Goal: Transaction & Acquisition: Purchase product/service

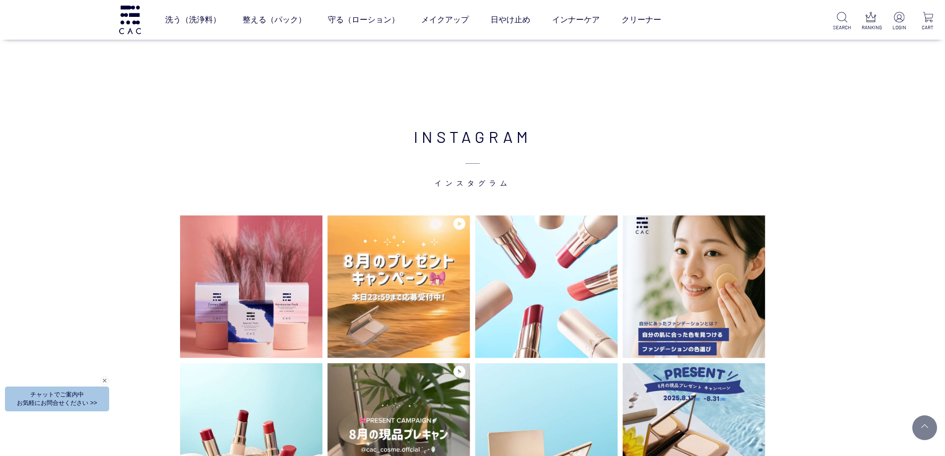
scroll to position [2579, 0]
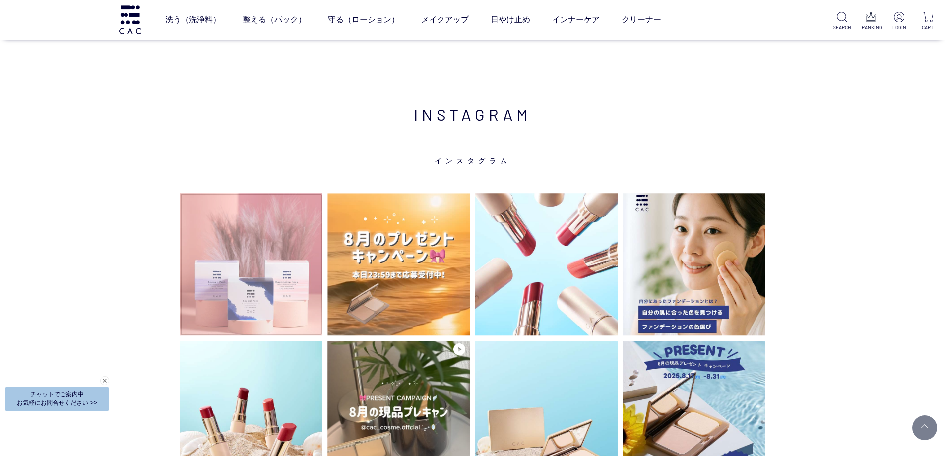
click at [245, 224] on img at bounding box center [251, 264] width 143 height 143
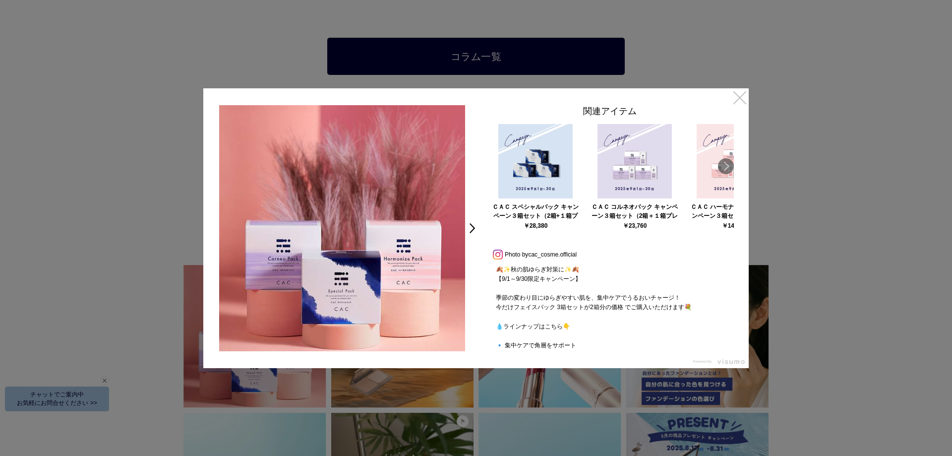
click at [742, 96] on link "×" at bounding box center [740, 97] width 18 height 18
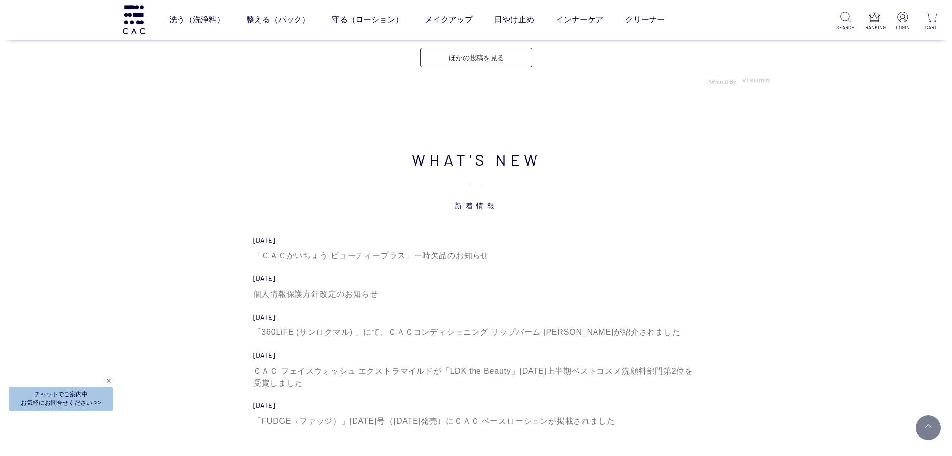
scroll to position [3371, 0]
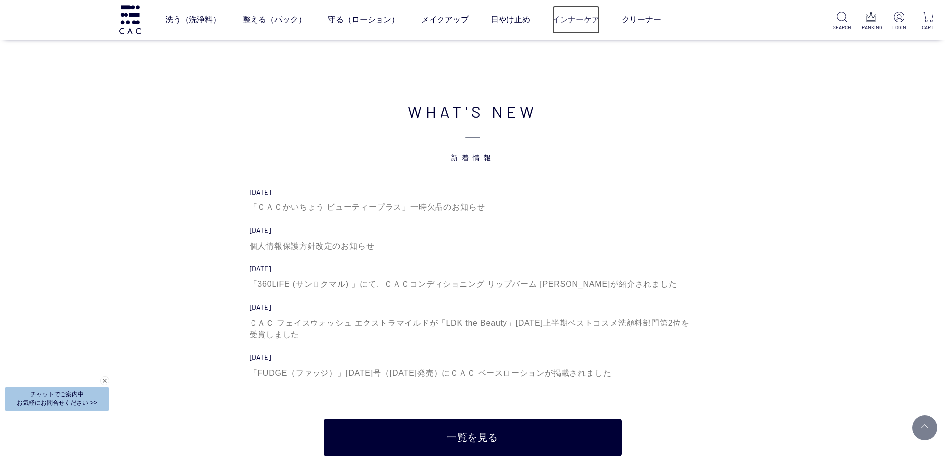
click at [572, 22] on link "インナーケア" at bounding box center [576, 20] width 48 height 28
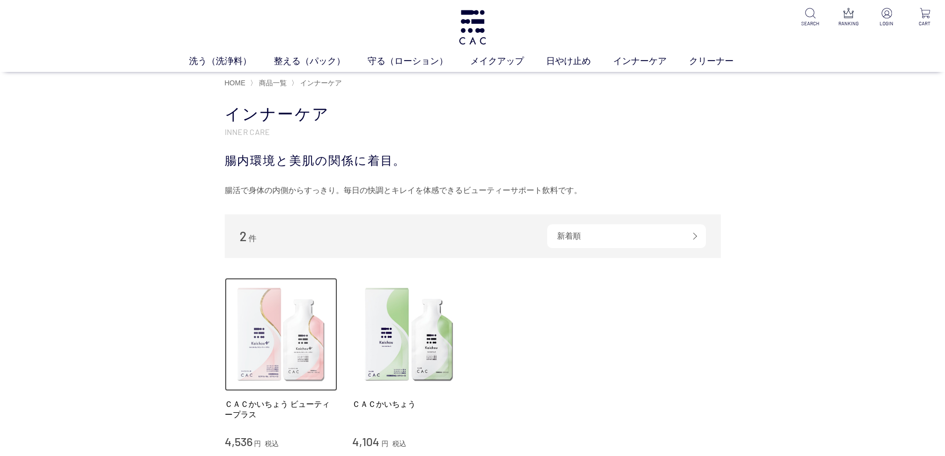
click at [272, 349] on img at bounding box center [281, 334] width 113 height 113
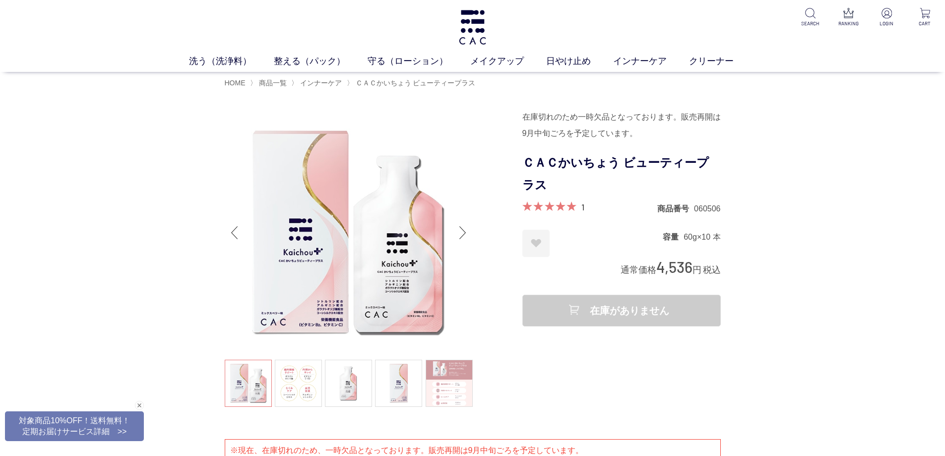
click at [463, 228] on div "Next slide" at bounding box center [463, 233] width 20 height 40
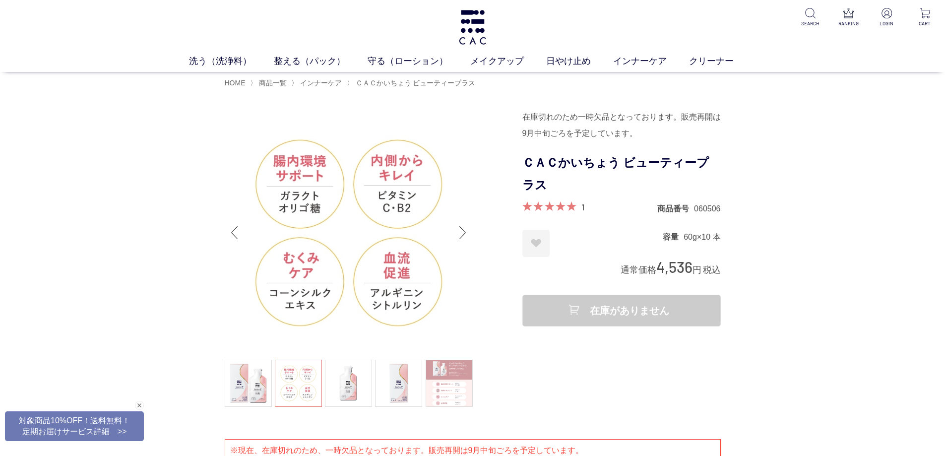
click at [463, 228] on div "Next slide" at bounding box center [463, 233] width 20 height 40
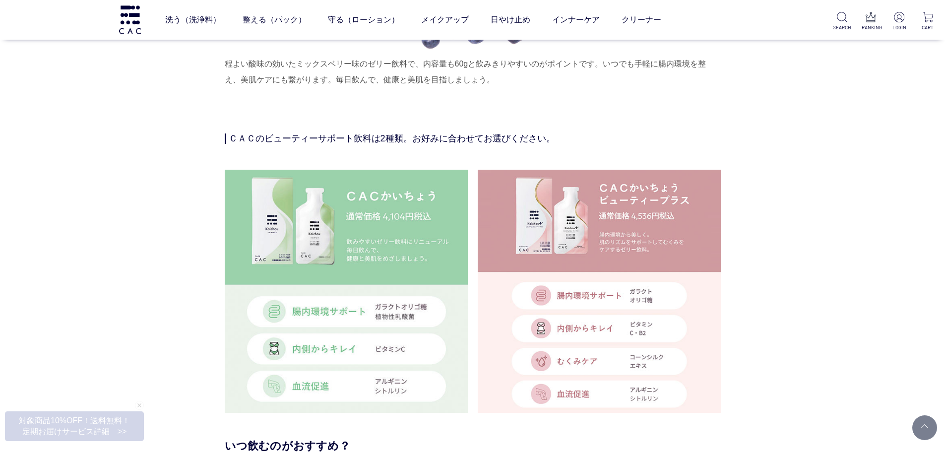
scroll to position [2282, 0]
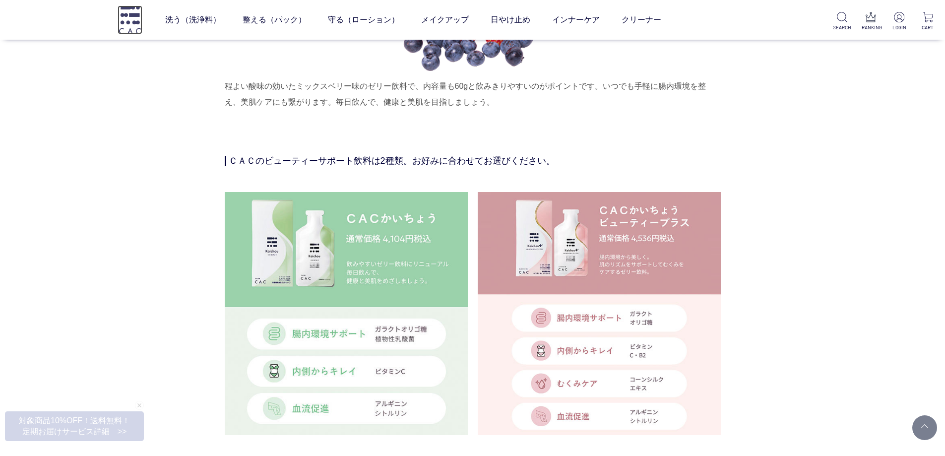
click at [138, 31] on img at bounding box center [130, 19] width 25 height 28
